Goal: Task Accomplishment & Management: Manage account settings

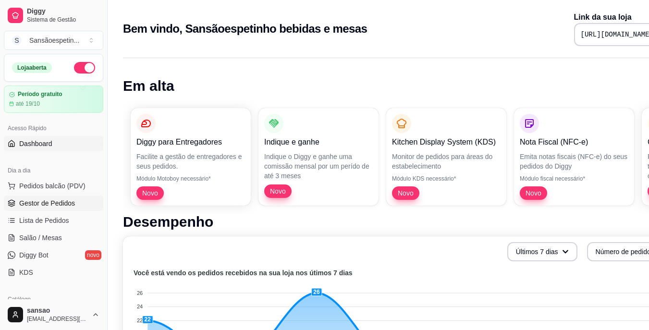
click at [27, 205] on span "Gestor de Pedidos" at bounding box center [47, 203] width 56 height 10
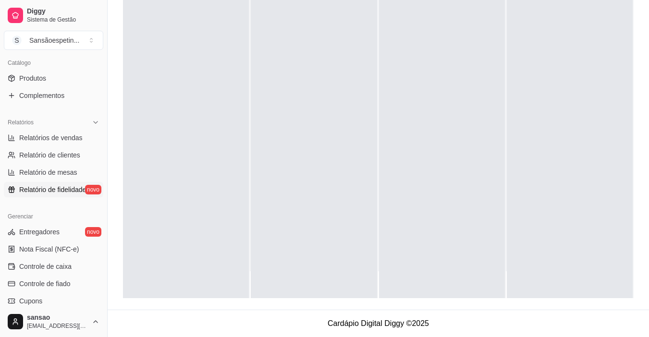
scroll to position [288, 0]
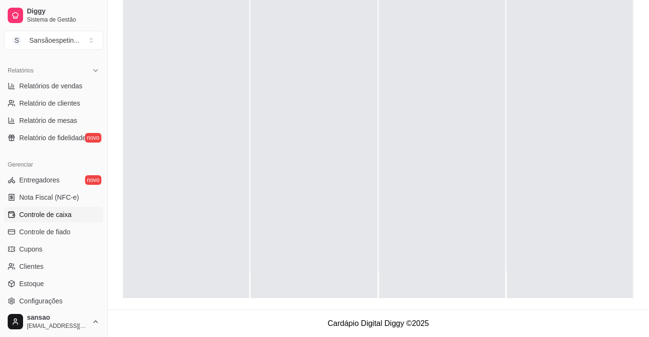
click at [54, 213] on span "Controle de caixa" at bounding box center [45, 215] width 52 height 10
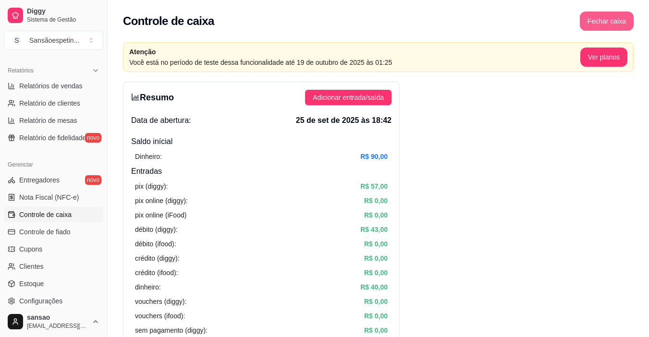
click at [625, 22] on button "Fechar caixa" at bounding box center [607, 21] width 54 height 19
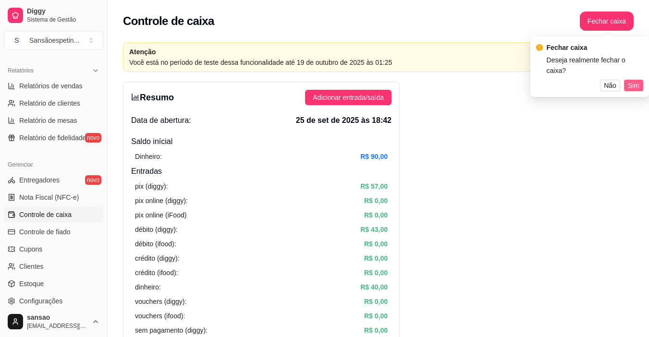
click at [633, 80] on span "Sim" at bounding box center [634, 85] width 12 height 11
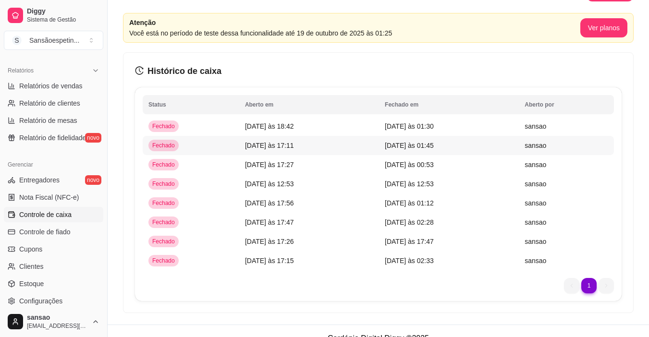
scroll to position [44, 0]
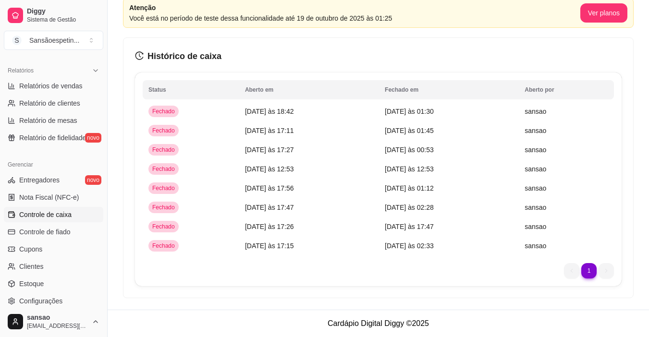
click at [50, 211] on span "Controle de caixa" at bounding box center [45, 215] width 52 height 10
click at [51, 82] on span "Relatórios de vendas" at bounding box center [50, 86] width 63 height 10
select select "ALL"
select select "0"
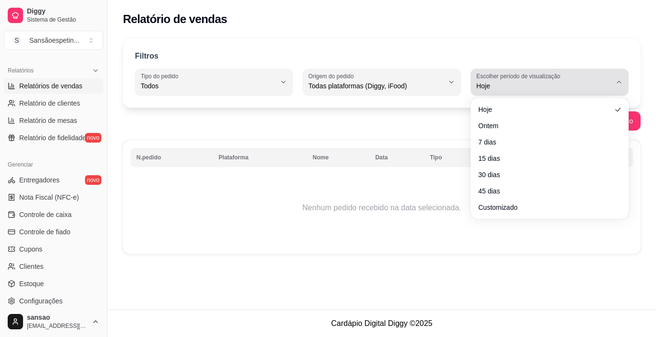
click at [484, 85] on span "Hoje" at bounding box center [543, 86] width 135 height 10
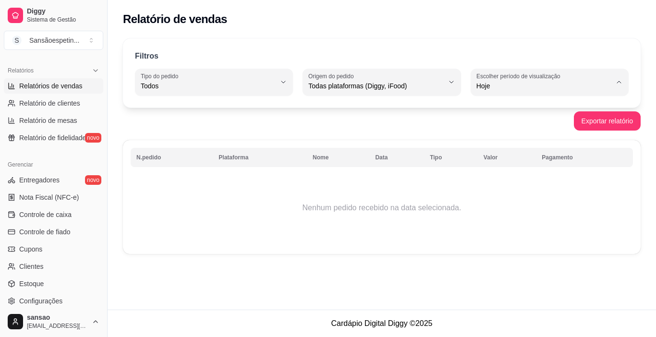
click at [497, 120] on li "Ontem" at bounding box center [549, 124] width 145 height 15
type input "1"
select select "1"
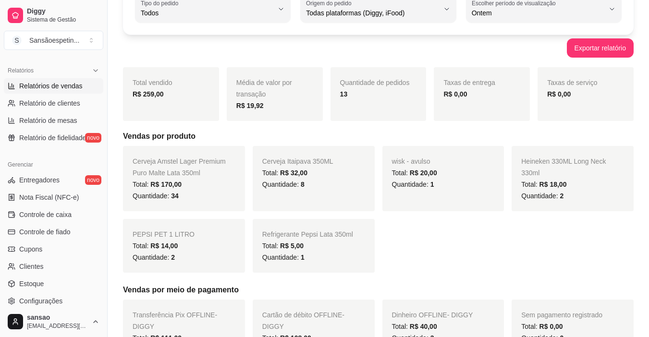
scroll to position [29, 0]
